Goal: Transaction & Acquisition: Purchase product/service

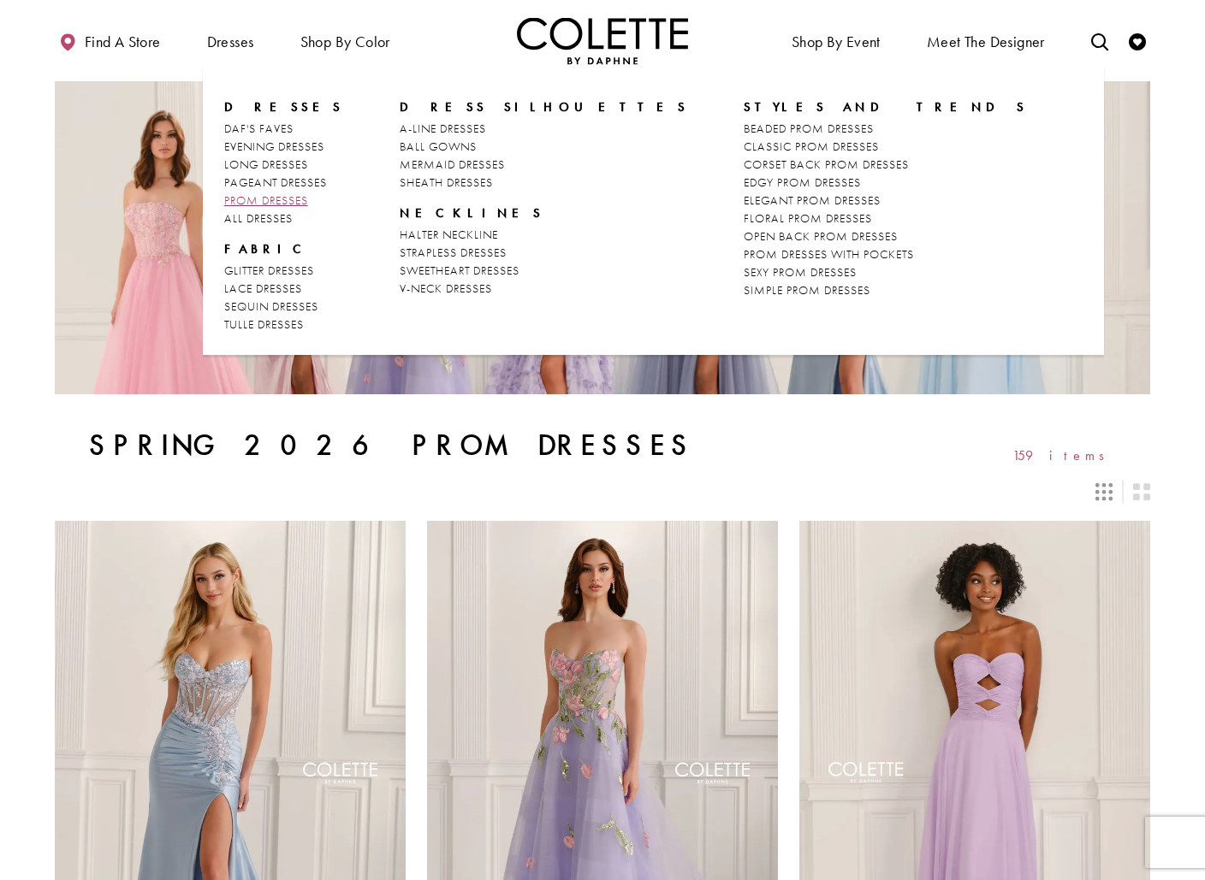
click at [282, 201] on span "PROM DRESSES" at bounding box center [266, 199] width 84 height 15
